Goal: Information Seeking & Learning: Find specific fact

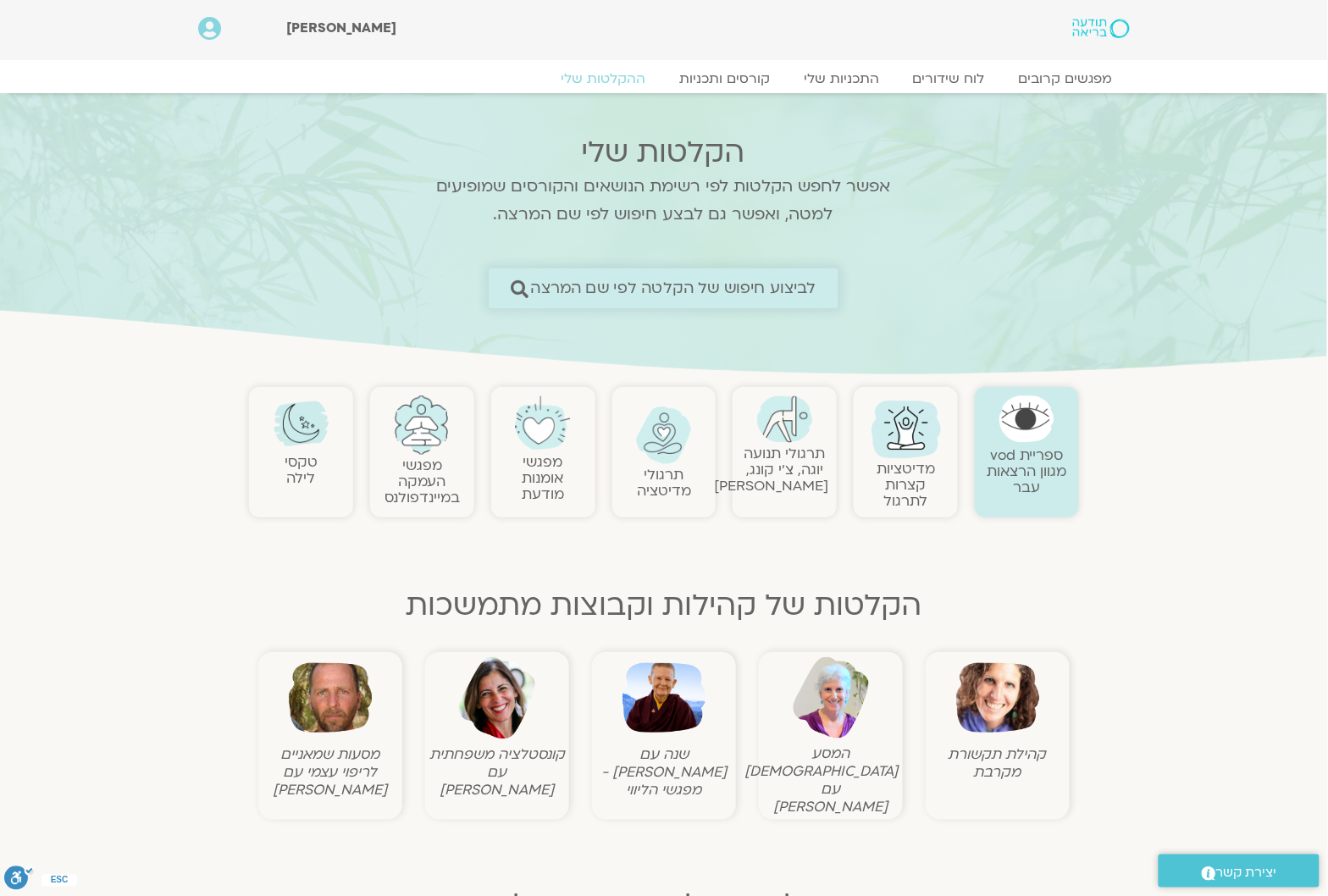
click at [726, 290] on span "לביצוע חיפוש של הקלטה לפי שם המרצה" at bounding box center [673, 288] width 285 height 18
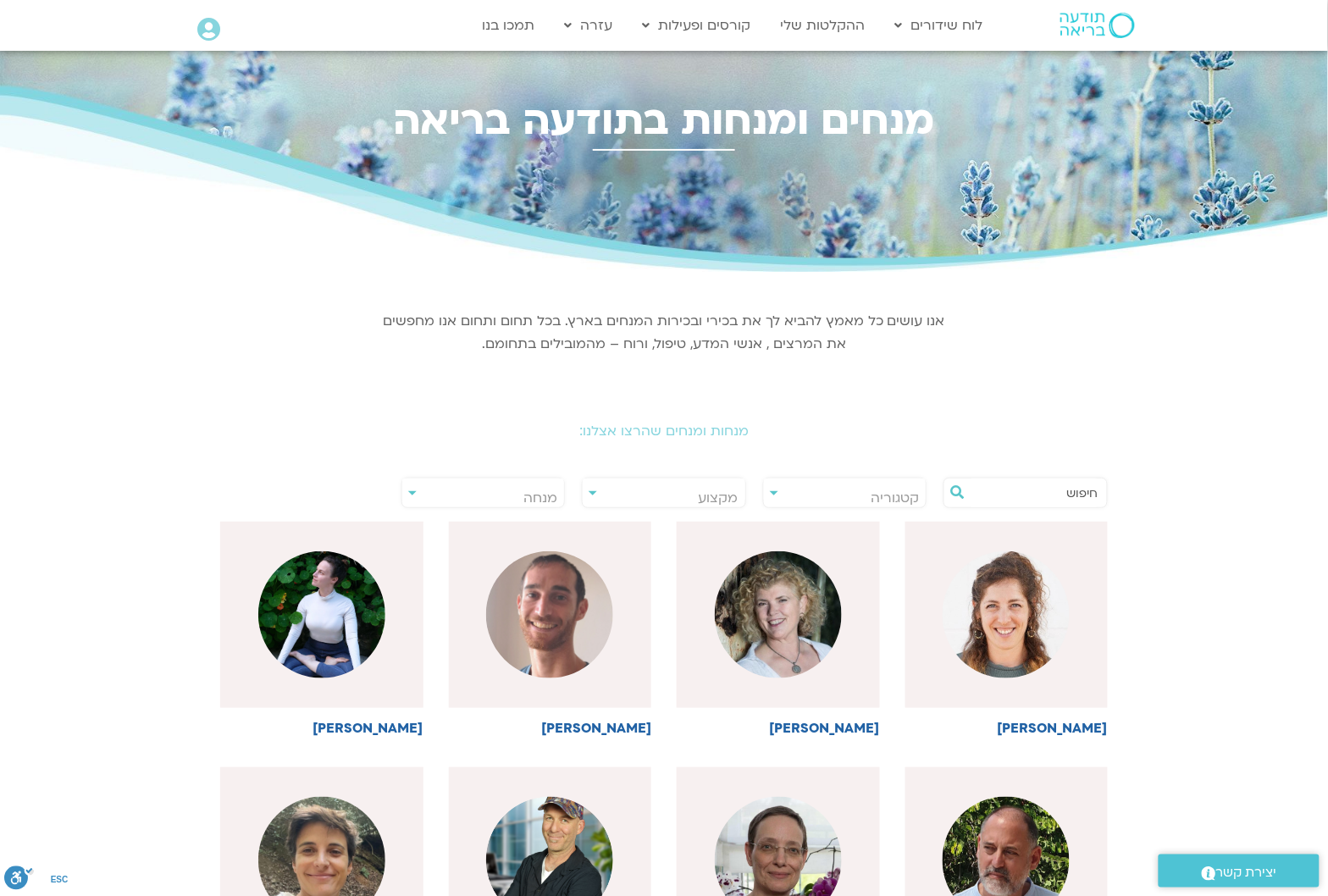
click at [1065, 494] on input "text" at bounding box center [1034, 492] width 128 height 28
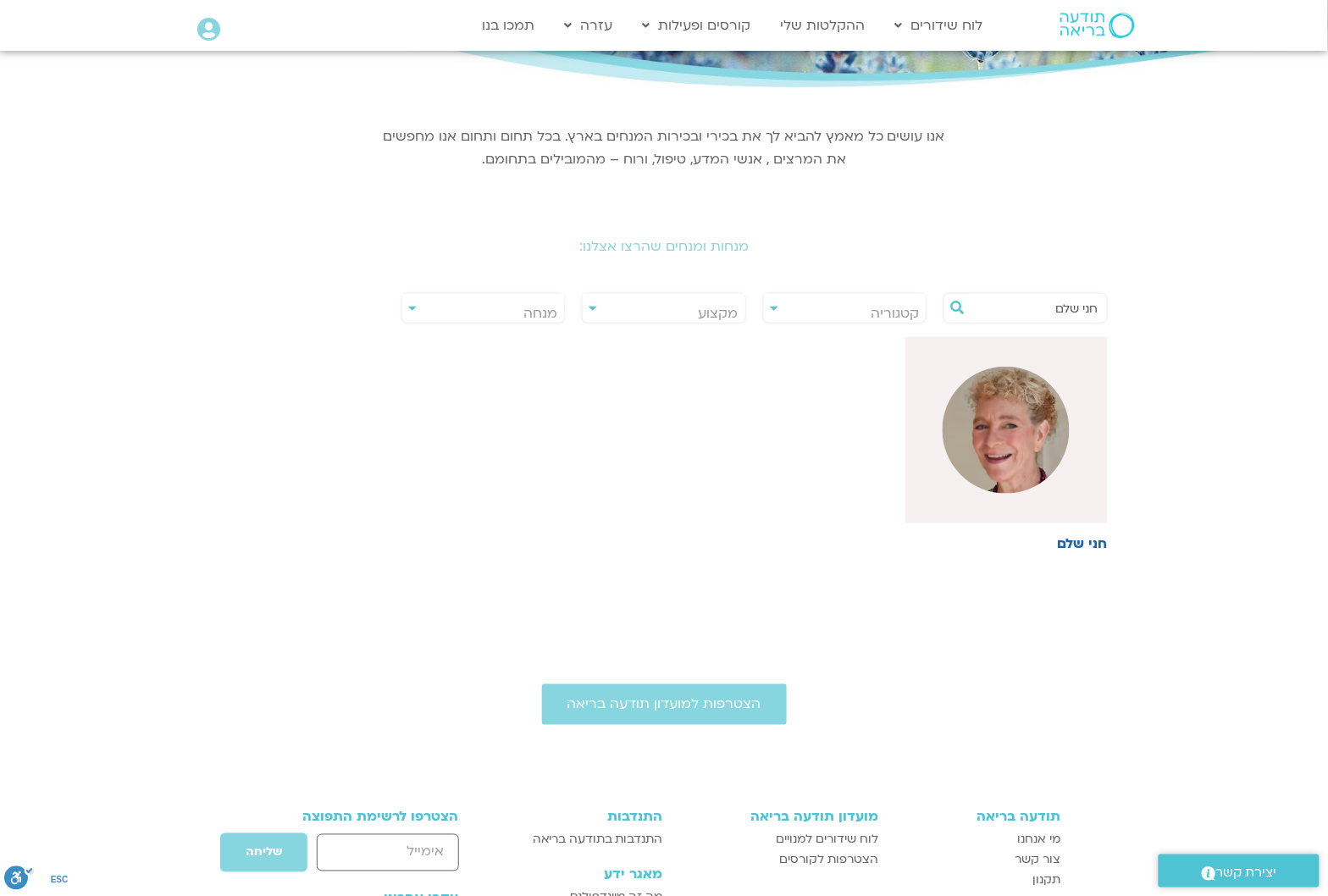
scroll to position [38, 0]
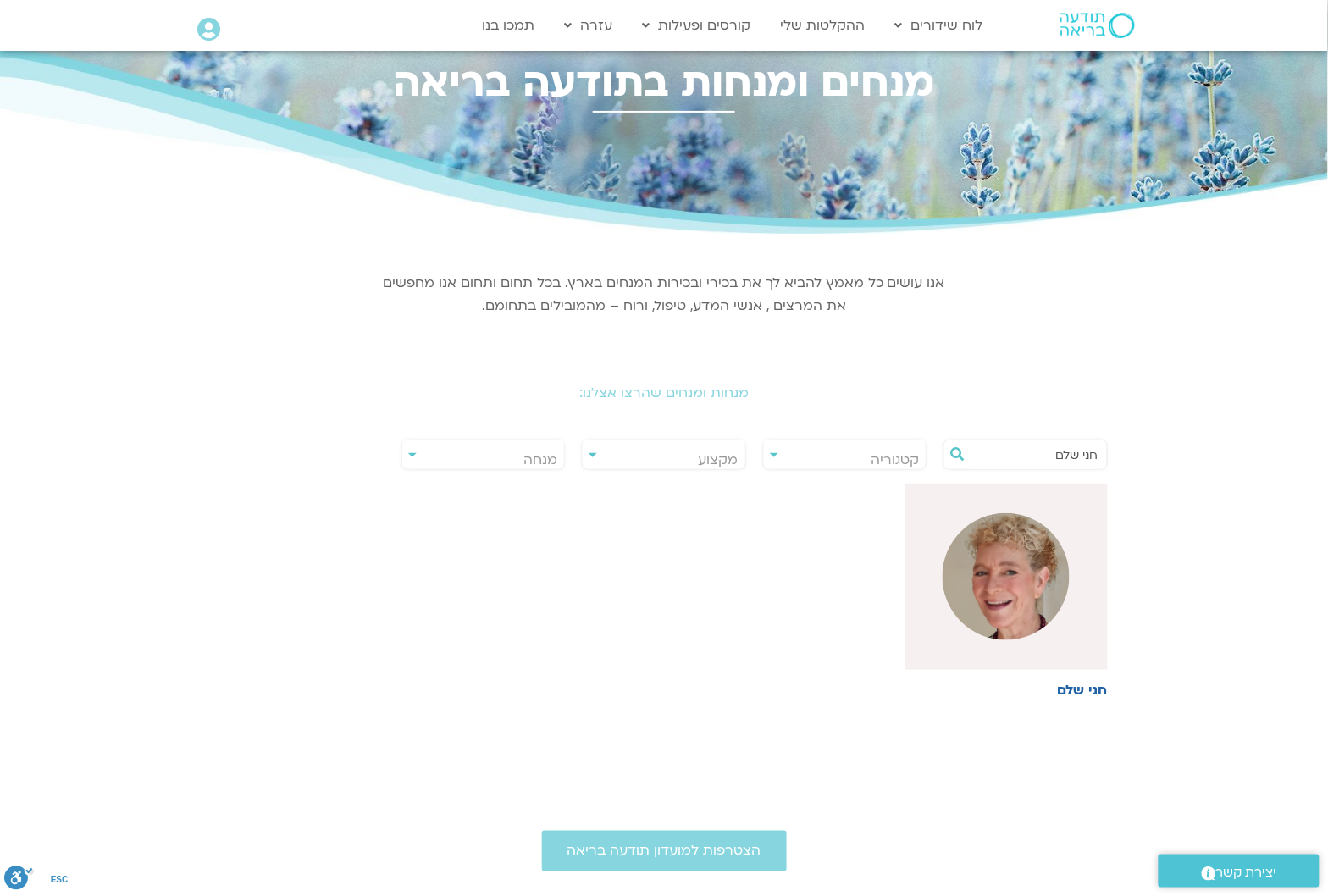
type input "חני שלם"
click at [886, 604] on div "חני שלם" at bounding box center [664, 605] width 913 height 246
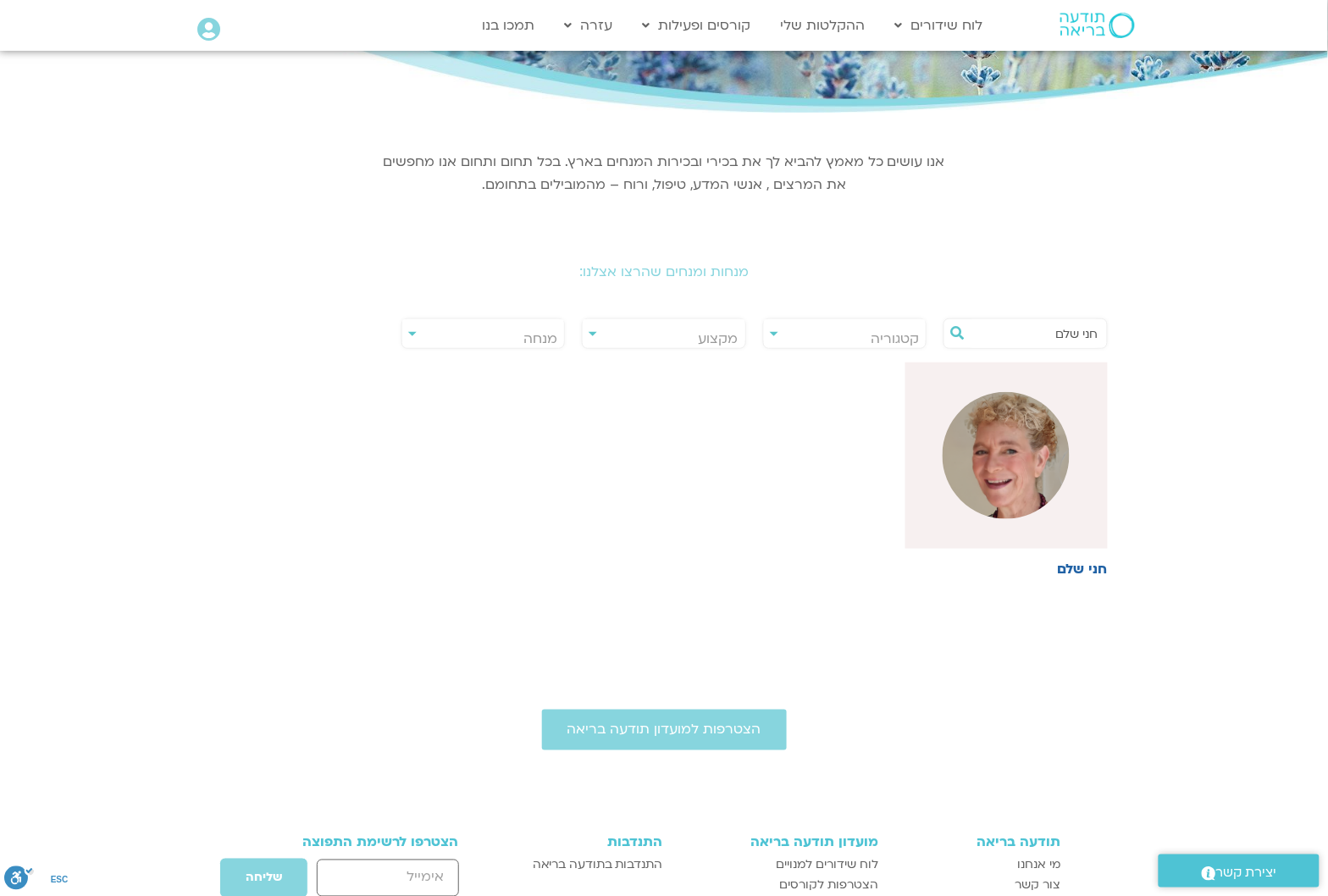
scroll to position [0, 0]
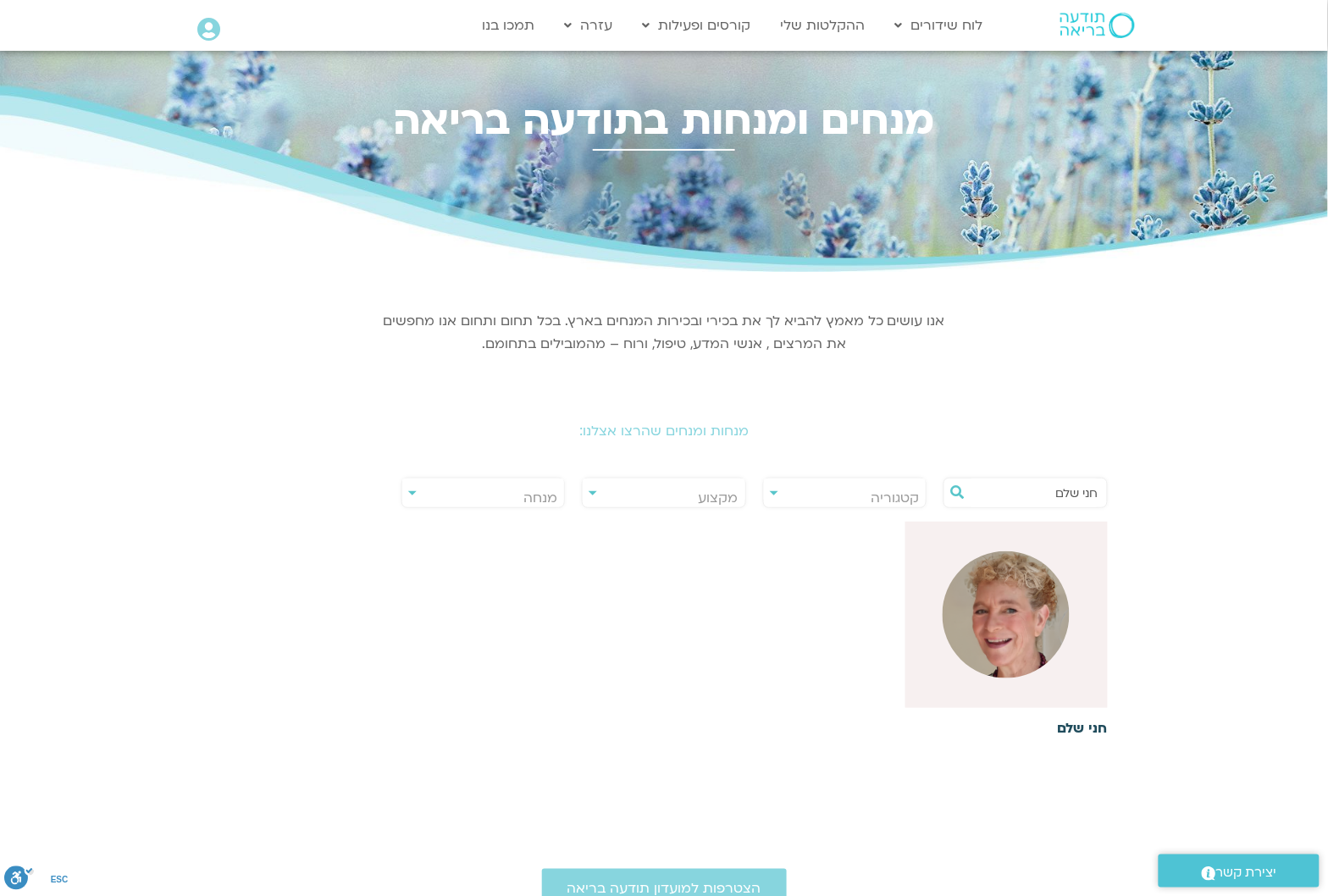
click at [1008, 598] on img at bounding box center [1005, 614] width 127 height 127
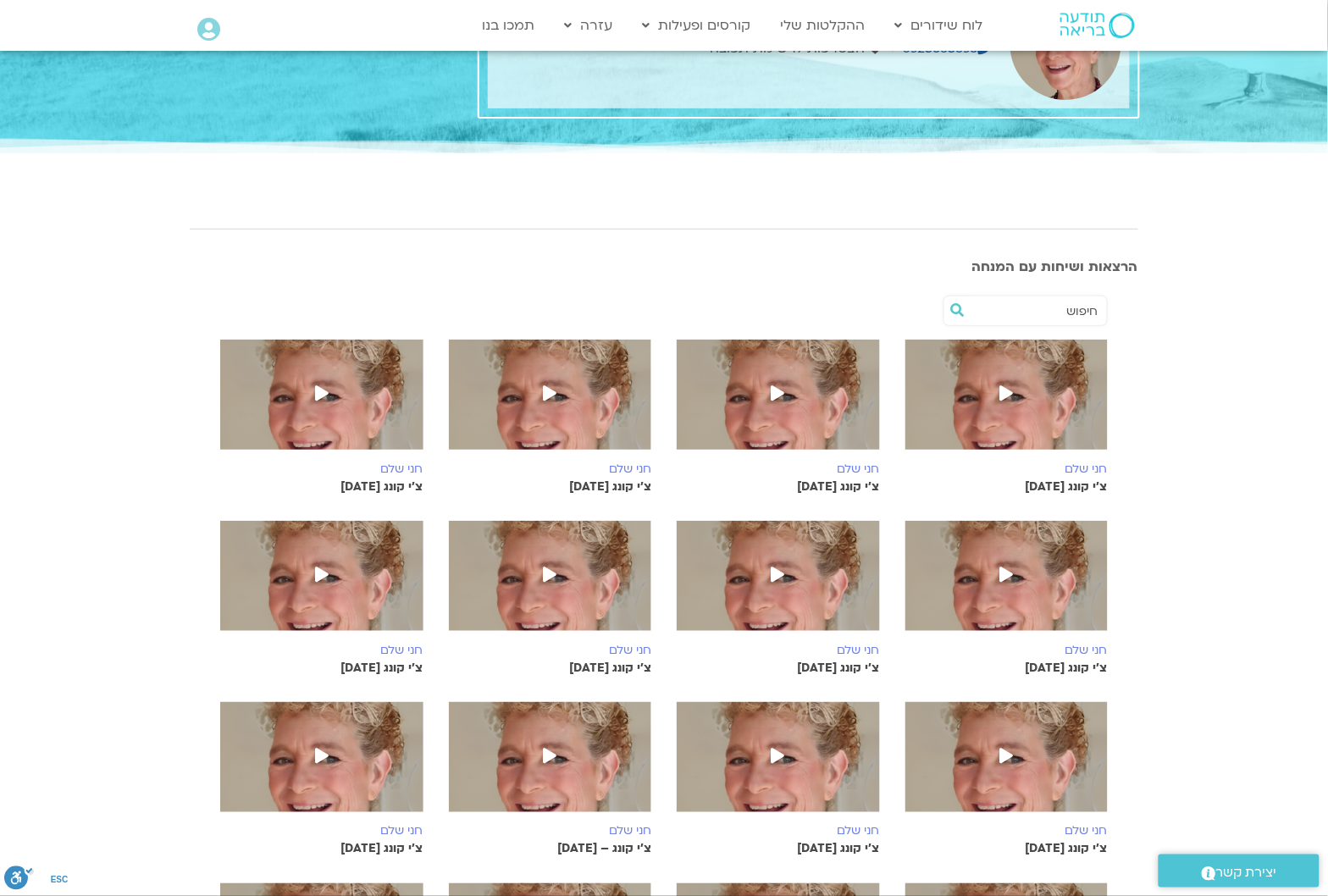
scroll to position [212, 0]
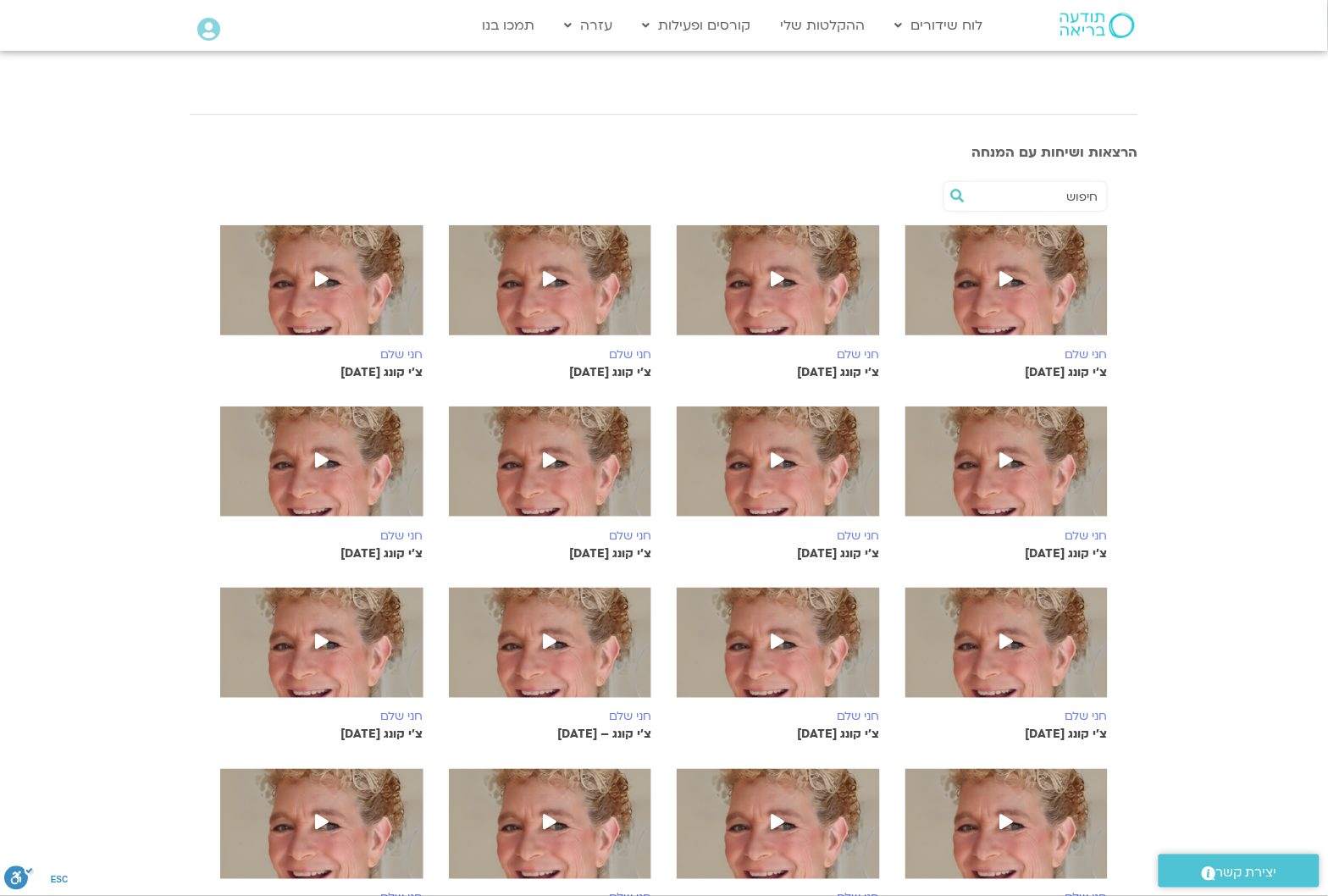
click at [323, 276] on icon at bounding box center [322, 279] width 14 height 16
